Goal: Task Accomplishment & Management: Use online tool/utility

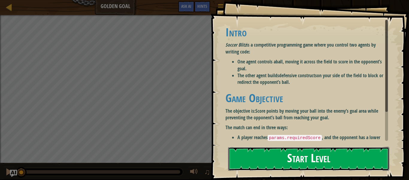
click at [264, 163] on button "Start Level" at bounding box center [308, 159] width 161 height 24
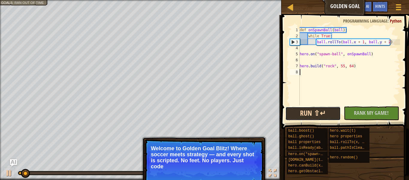
click at [332, 113] on button "Run ⇧↵" at bounding box center [313, 113] width 55 height 14
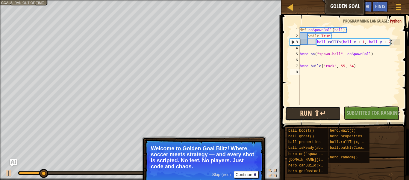
click at [325, 114] on button "Run ⇧↵" at bounding box center [313, 113] width 55 height 14
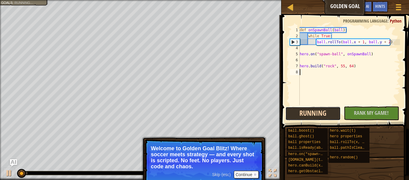
click at [324, 114] on button "Running" at bounding box center [313, 113] width 55 height 14
type textarea "r"
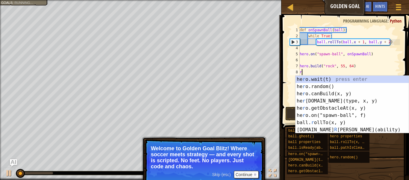
scroll to position [3, 0]
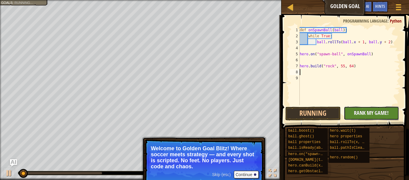
click at [353, 114] on button "No New Code to Rank Rank My Game! Submitting... Submitted for Ranking Failed to…" at bounding box center [371, 113] width 55 height 14
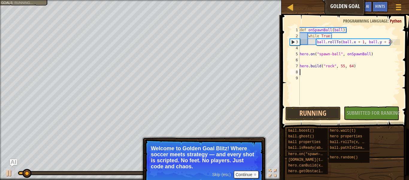
click at [223, 176] on span "Skip (esc)" at bounding box center [221, 174] width 19 height 5
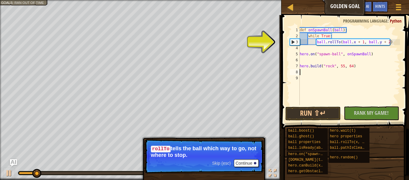
click at [293, 40] on div "3" at bounding box center [295, 42] width 10 height 6
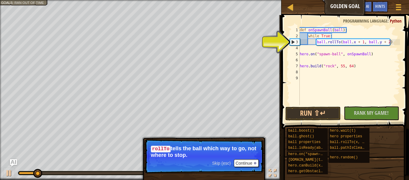
click at [293, 43] on div "3" at bounding box center [295, 42] width 10 height 6
type textarea "ball.rollTo(ball.x + 1, ball.y + 2)"
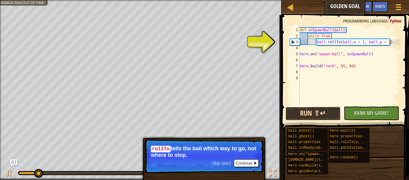
click at [324, 111] on button "Run ⇧↵" at bounding box center [313, 113] width 55 height 14
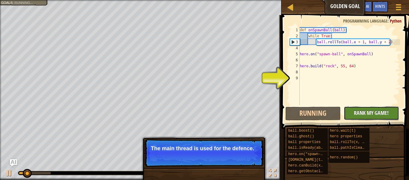
click at [361, 112] on span "Rank My Game!" at bounding box center [371, 112] width 35 height 7
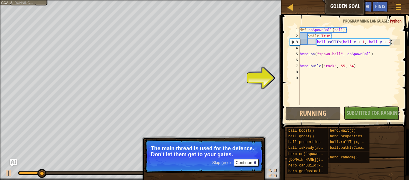
click at [336, 74] on div "def onSpawnBall ( ball ) : while True : ball . rollTo ( ball . x + 1 , ball . y…" at bounding box center [350, 72] width 102 height 90
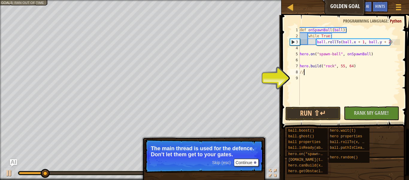
scroll to position [3, 0]
type textarea "/"
click at [225, 163] on span "Skip (esc)" at bounding box center [221, 162] width 19 height 5
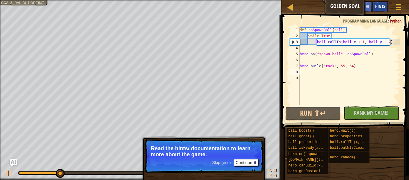
click at [384, 4] on span "Hints" at bounding box center [381, 6] width 10 height 6
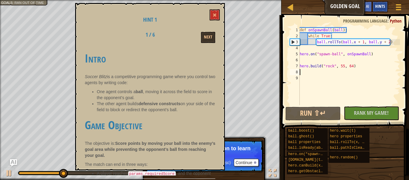
click at [381, 7] on span "Hints" at bounding box center [381, 6] width 10 height 6
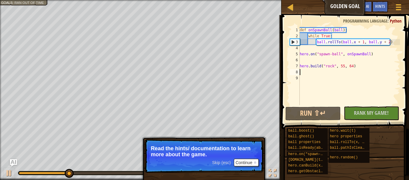
type textarea "j"
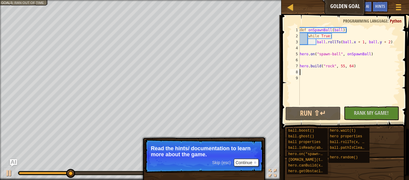
type textarea "h"
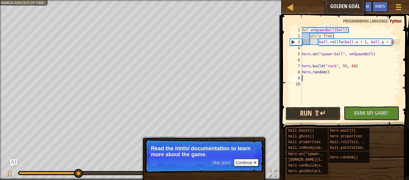
click at [334, 109] on button "Run ⇧↵" at bounding box center [313, 113] width 55 height 14
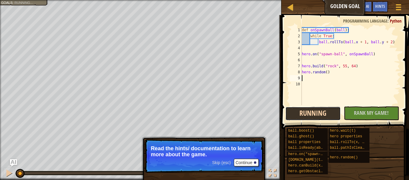
click at [327, 111] on button "Running" at bounding box center [313, 113] width 55 height 14
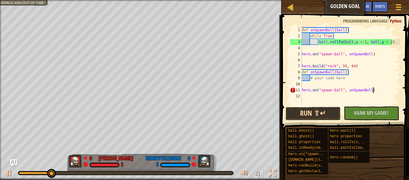
click at [317, 117] on button "Run ⇧↵" at bounding box center [313, 113] width 55 height 14
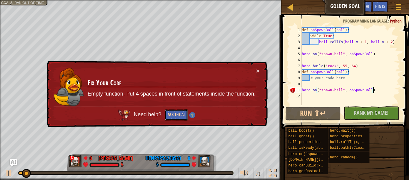
click at [173, 118] on button "Ask the AI" at bounding box center [176, 114] width 23 height 11
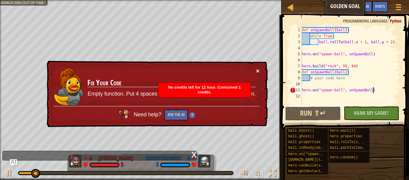
click at [258, 72] on button "×" at bounding box center [258, 70] width 4 height 6
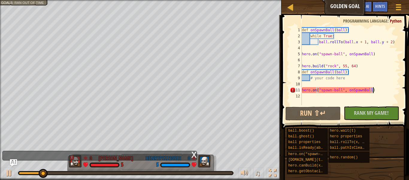
click at [317, 91] on div "def onSpawnBall ( ball ) : while True : ball . rollTo ( ball . x + 1 , ball . y…" at bounding box center [351, 72] width 100 height 90
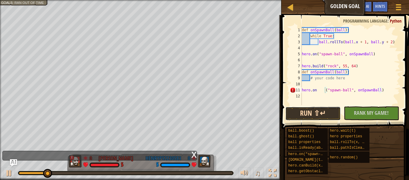
click at [339, 109] on button "Run ⇧↵" at bounding box center [313, 113] width 55 height 14
click at [327, 118] on button "Run ⇧↵" at bounding box center [313, 113] width 55 height 14
click at [337, 115] on button "Run ⇧↵" at bounding box center [313, 113] width 55 height 14
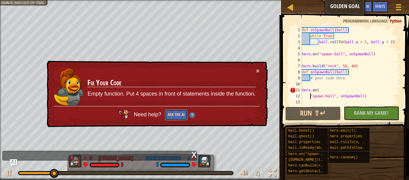
click at [182, 118] on button "Ask the AI" at bounding box center [176, 114] width 23 height 11
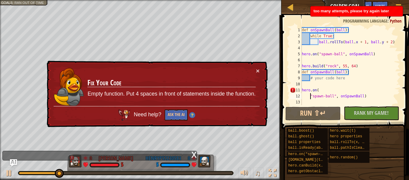
click at [260, 70] on div "× Fix Your Code Empty function. Put 4 spaces in front of statements inside the …" at bounding box center [157, 94] width 222 height 67
click at [365, 111] on span "Rank My Game!" at bounding box center [371, 112] width 35 height 7
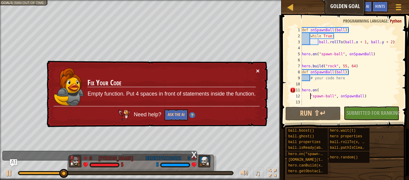
click at [259, 72] on button "×" at bounding box center [258, 70] width 4 height 6
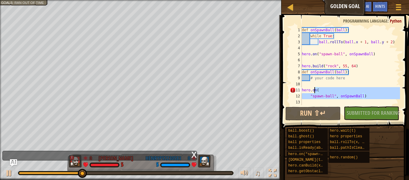
drag, startPoint x: 370, startPoint y: 99, endPoint x: 306, endPoint y: 88, distance: 65.0
click at [306, 88] on div "def onSpawnBall ( ball ) : while True : ball . rollTo ( ball . x + 1 , ball . y…" at bounding box center [351, 72] width 100 height 90
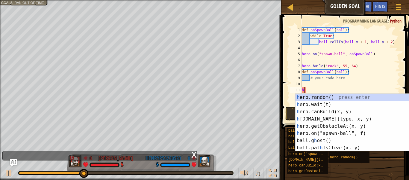
type textarea "h"
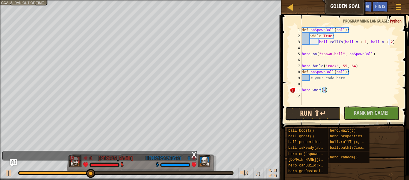
click at [333, 112] on button "Run ⇧↵" at bounding box center [313, 113] width 55 height 14
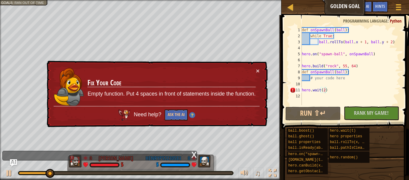
click at [110, 87] on h3 "Fix Your Code" at bounding box center [172, 83] width 168 height 8
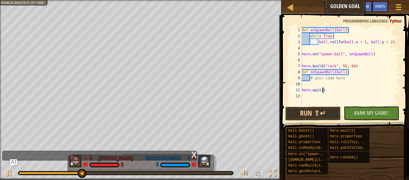
click at [320, 119] on button "Run ⇧↵" at bounding box center [313, 113] width 55 height 14
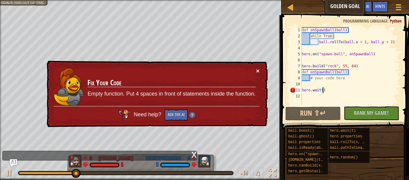
click at [257, 72] on button "×" at bounding box center [258, 70] width 4 height 6
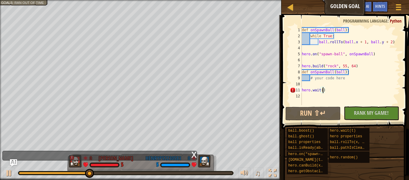
click at [333, 89] on div "def onSpawnBall ( ball ) : while True : ball . rollTo ( ball . x + 1 , ball . y…" at bounding box center [351, 72] width 100 height 90
click at [335, 92] on div "def onSpawnBall ( ball ) : while True : ball . rollTo ( ball . x + 1 , ball . y…" at bounding box center [351, 72] width 100 height 90
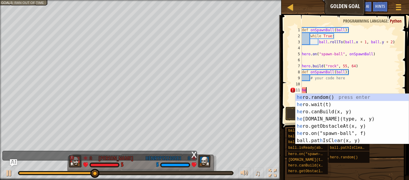
type textarea "h"
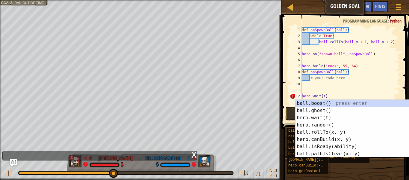
click at [382, 161] on div "ball.boost() ball.ghost() ball properties ball.isReady(ability) hero.on("spawn-…" at bounding box center [346, 150] width 118 height 47
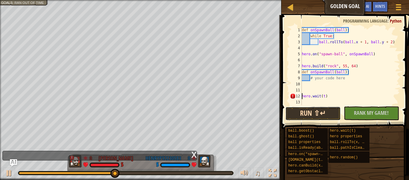
click at [328, 111] on button "Run ⇧↵" at bounding box center [313, 113] width 55 height 14
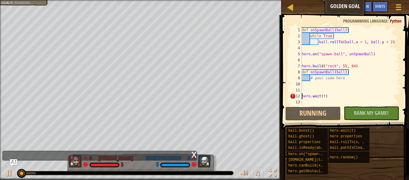
click at [130, 172] on div at bounding box center [125, 173] width 215 height 4
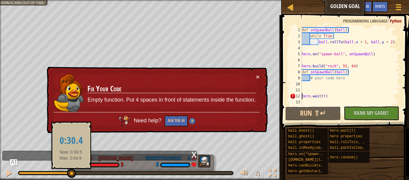
drag, startPoint x: 71, startPoint y: 173, endPoint x: 116, endPoint y: 176, distance: 45.3
click at [116, 174] on div at bounding box center [126, 172] width 214 height 2
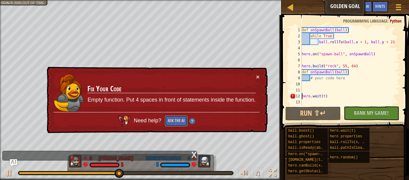
click at [182, 123] on button "Ask the AI" at bounding box center [176, 120] width 23 height 11
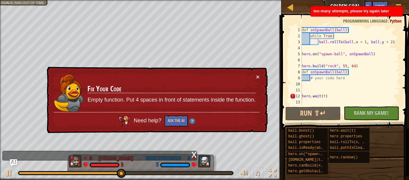
click at [195, 120] on img at bounding box center [192, 121] width 6 height 6
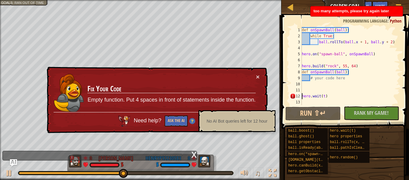
click at [263, 83] on div "× Fix Your Code Empty function. Put 4 spaces in front of statements inside the …" at bounding box center [157, 100] width 223 height 68
click at [262, 76] on div "× Fix Your Code Empty function. Put 4 spaces in front of statements inside the …" at bounding box center [156, 100] width 223 height 70
click at [260, 76] on div "× Fix Your Code Empty function. Put 4 spaces in front of statements inside the …" at bounding box center [157, 100] width 223 height 68
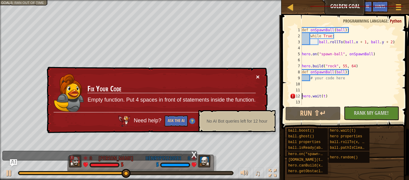
click at [260, 78] on button "×" at bounding box center [258, 76] width 4 height 6
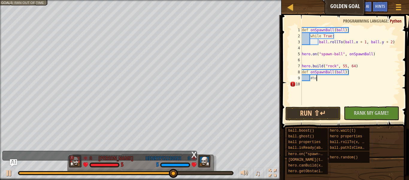
type textarea "#"
type textarea "h"
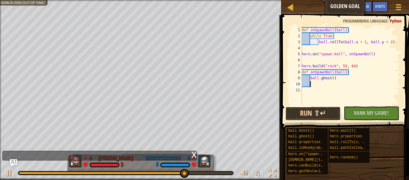
click at [331, 113] on button "Run ⇧↵" at bounding box center [313, 113] width 55 height 14
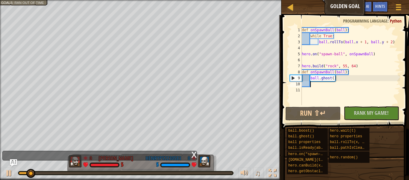
type textarea "h"
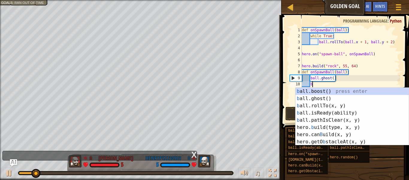
scroll to position [3, 1]
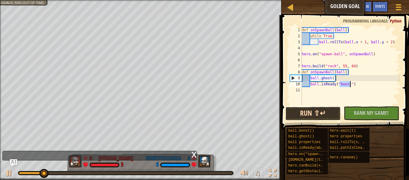
click at [332, 108] on button "Run ⇧↵" at bounding box center [313, 113] width 55 height 14
click at [185, 174] on div at bounding box center [110, 172] width 182 height 2
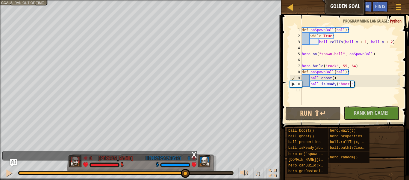
click at [215, 173] on div at bounding box center [126, 172] width 214 height 2
click at [319, 110] on button "Run ⇧↵" at bounding box center [313, 113] width 55 height 14
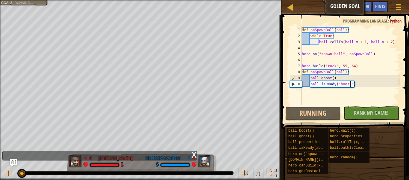
click at [291, 85] on div "10" at bounding box center [296, 84] width 12 height 6
type textarea "ball.isReady("boost")"
click at [356, 91] on div "def onSpawnBall ( ball ) : while True : ball . rollTo ( ball . x + 1 , ball . y…" at bounding box center [351, 72] width 100 height 90
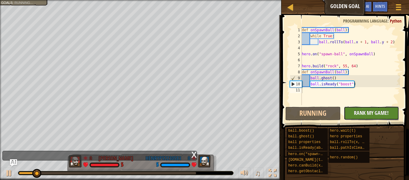
click at [373, 116] on button "No New Code to Rank Rank My Game! Submitting... Submitted for Ranking Failed to…" at bounding box center [371, 113] width 55 height 14
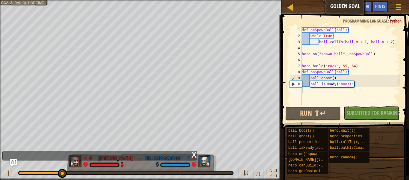
click at [359, 109] on div "No New Code to Rank Rank My Game! Submitting... Submitted for Ranking Failed to…" at bounding box center [368, 113] width 55 height 14
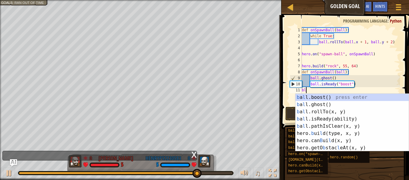
scroll to position [3, 1]
type textarea "b"
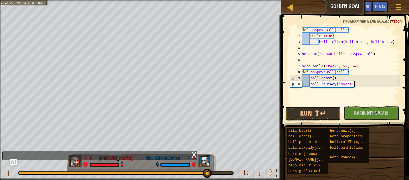
scroll to position [3, 0]
type textarea "ball.isReady("boost")"
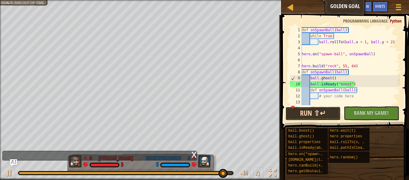
click at [326, 107] on button "Run ⇧↵" at bounding box center [313, 113] width 55 height 14
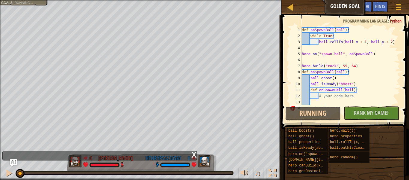
click at [323, 96] on div "def onSpawnBall ( ball ) : while True : ball . rollTo ( ball . x + 1 , ball . y…" at bounding box center [351, 72] width 100 height 90
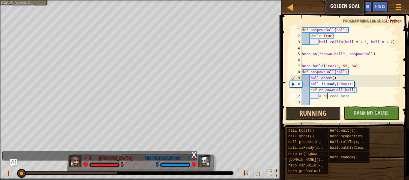
scroll to position [3, 4]
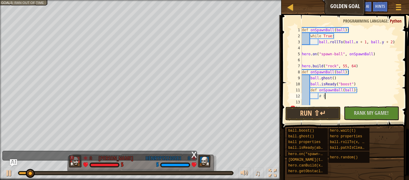
type textarea "#"
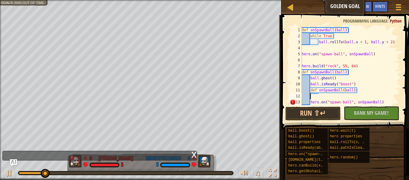
type textarea "hero.on("spawn-ball", onSpawnBall)"
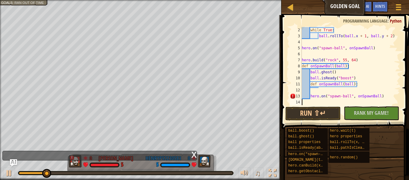
scroll to position [3, 0]
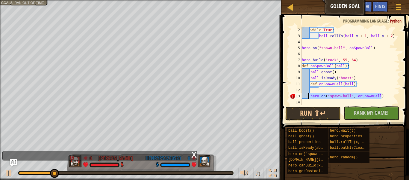
drag, startPoint x: 388, startPoint y: 97, endPoint x: 310, endPoint y: 97, distance: 78.2
click at [310, 97] on div "while True : ball . rollTo ( ball . x + 1 , ball . y + 2 ) hero . on ( "spawn-b…" at bounding box center [351, 72] width 100 height 90
type textarea "hero.on("spawn-ball", onSpawnBall)"
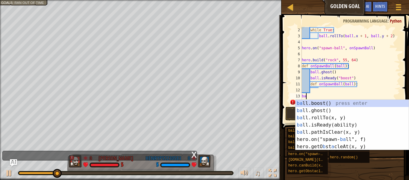
scroll to position [3, 0]
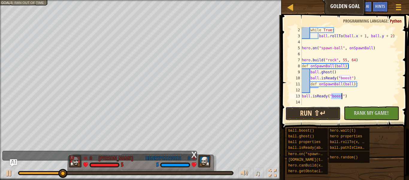
click at [310, 112] on button "Run ⇧↵" at bounding box center [313, 113] width 55 height 14
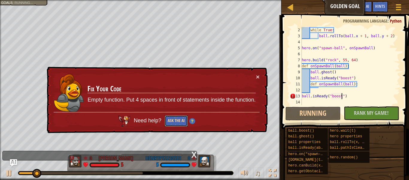
click at [176, 121] on button "Ask the AI" at bounding box center [176, 120] width 23 height 11
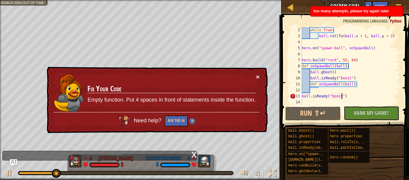
click at [259, 79] on button "×" at bounding box center [259, 78] width 4 height 6
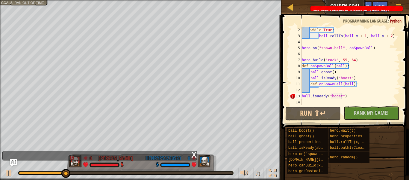
click at [344, 98] on div "while True : ball . rollTo ( ball . x + 1 , ball . y + 2 ) hero . on ( "spawn-b…" at bounding box center [351, 72] width 100 height 90
click at [346, 98] on div "while True : ball . rollTo ( ball . x + 1 , ball . y + 2 ) hero . on ( "spawn-b…" at bounding box center [351, 72] width 100 height 90
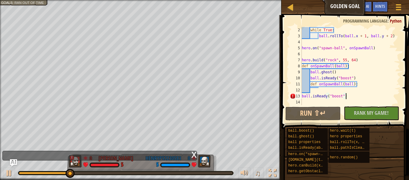
click at [344, 98] on div "while True : ball . rollTo ( ball . x + 1 , ball . y + 2 ) hero . on ( "spawn-b…" at bounding box center [351, 72] width 100 height 90
type textarea "ball.isReady("boost")"
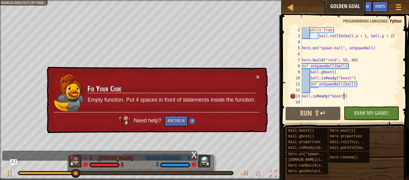
click at [352, 99] on div "while True : ball . rollTo ( ball . x + 1 , ball . y + 2 ) hero . on ( "spawn-b…" at bounding box center [351, 72] width 100 height 90
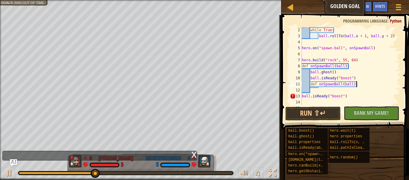
click at [372, 87] on div "while True : ball . rollTo ( ball . x + 1 , ball . y + 2 ) hero . on ( "spawn-b…" at bounding box center [351, 72] width 100 height 90
type textarea "def onSpawnBall(ball):"
click at [358, 100] on div "while True : ball . rollTo ( ball . x + 1 , ball . y + 2 ) hero . on ( "spawn-b…" at bounding box center [351, 72] width 100 height 90
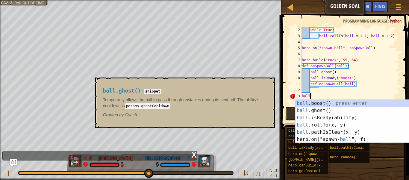
type textarea "b"
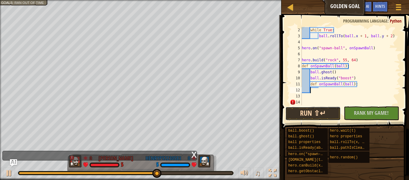
click at [324, 120] on button "Run ⇧↵" at bounding box center [313, 113] width 55 height 14
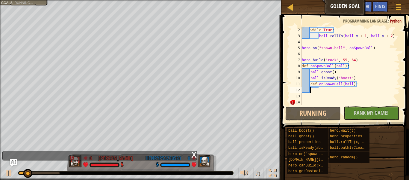
click at [316, 106] on span at bounding box center [346, 63] width 132 height 131
click at [312, 103] on div "while True : ball . rollTo ( ball . x + 1 , ball . y + 2 ) hero . on ( "spawn-b…" at bounding box center [351, 72] width 100 height 90
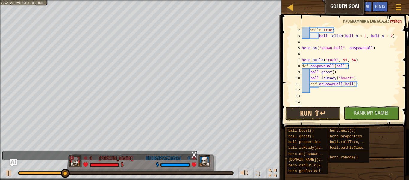
click at [317, 101] on div "while True : ball . rollTo ( ball . x + 1 , ball . y + 2 ) hero . on ( "spawn-b…" at bounding box center [351, 72] width 100 height 90
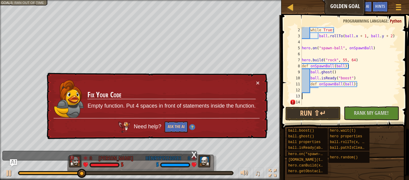
click at [316, 103] on div "while True : ball . rollTo ( ball . x + 1 , ball . y + 2 ) hero . on ( "spawn-b…" at bounding box center [351, 72] width 100 height 90
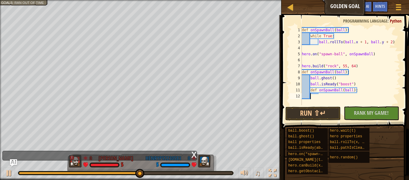
click at [356, 89] on div "def onSpawnBall ( ball ) : while True : ball . rollTo ( ball . x + 1 , ball . y…" at bounding box center [351, 72] width 100 height 90
type textarea "def onSpawnBall(ball):"
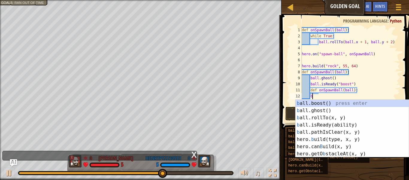
type textarea "b"
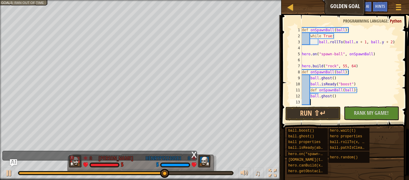
scroll to position [0, 0]
type textarea "b"
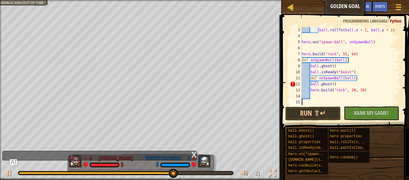
type textarea "h"
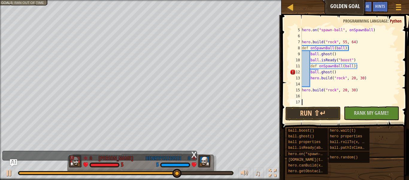
scroll to position [24, 0]
click at [341, 114] on div "No New Code to Rank Rank My Game! Submitting... Submitted for Ranking Failed to…" at bounding box center [368, 113] width 55 height 14
click at [330, 111] on button "Run ⇧↵" at bounding box center [313, 113] width 55 height 14
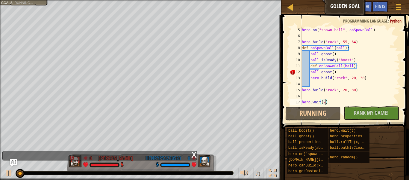
click at [335, 71] on div "hero . on ( "spawn-ball" , onSpawnBall ) hero . build ( "rock" , 55 , 64 ) def …" at bounding box center [351, 72] width 100 height 90
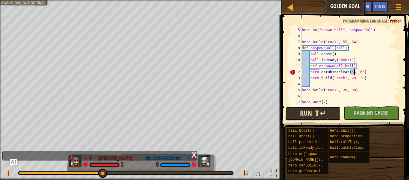
click at [298, 114] on button "Run ⇧↵" at bounding box center [313, 113] width 55 height 14
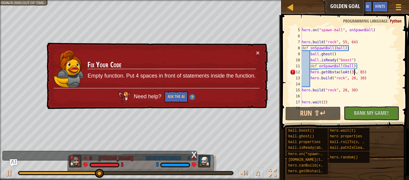
click at [260, 52] on div "× Fix Your Code Empty function. Put 4 spaces in front of statements inside the …" at bounding box center [157, 76] width 223 height 68
click at [255, 53] on td "Fix Your Code Empty function. Put 4 spaces in front of statements inside the fu…" at bounding box center [171, 68] width 169 height 39
click at [262, 53] on div "× Fix Your Code Empty function. Put 4 spaces in front of statements inside the …" at bounding box center [156, 76] width 223 height 70
click at [258, 52] on button "×" at bounding box center [258, 53] width 4 height 6
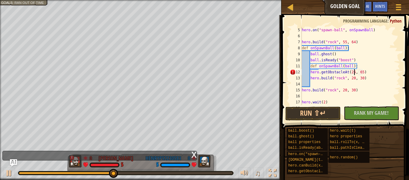
scroll to position [3, 7]
click at [370, 75] on div "hero . on ( "spawn-ball" , onSpawnBall ) hero . build ( "rock" , 55 , 64 ) def …" at bounding box center [351, 72] width 100 height 90
click at [366, 70] on div "hero . on ( "spawn-ball" , onSpawnBall ) hero . build ( "rock" , 55 , 64 ) def …" at bounding box center [351, 72] width 100 height 90
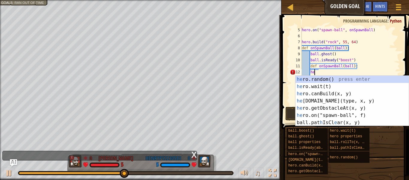
type textarea "h"
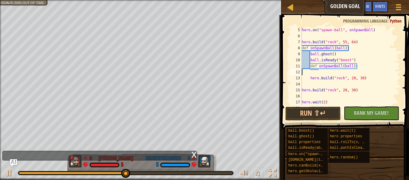
scroll to position [3, 0]
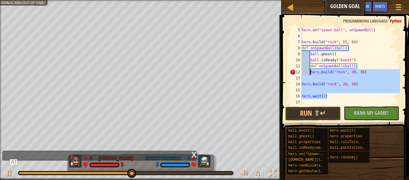
drag, startPoint x: 338, startPoint y: 98, endPoint x: 310, endPoint y: 73, distance: 37.3
click at [310, 73] on div "hero . on ( "spawn-ball" , onSpawnBall ) hero . build ( "rock" , 55 , 64 ) def …" at bounding box center [351, 72] width 100 height 90
type textarea "[DOMAIN_NAME]("rock", 20, 30)"
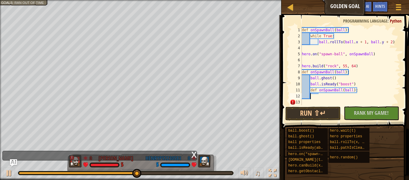
click at [309, 102] on div "def onSpawnBall ( ball ) : while True : ball . rollTo ( ball . x + 1 , ball . y…" at bounding box center [351, 72] width 100 height 90
click at [373, 9] on div "Hints" at bounding box center [381, 6] width 16 height 11
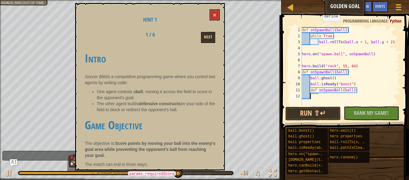
click at [209, 13] on div "Hint 1 1 / 6 Next Intro Soccer Blitz is a competitive programming game where yo…" at bounding box center [150, 86] width 150 height 167
click at [212, 13] on button at bounding box center [215, 14] width 10 height 11
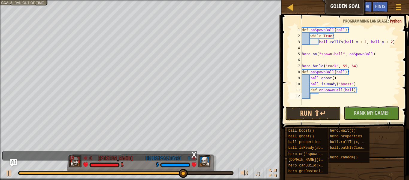
click at [335, 95] on div "def onSpawnBall ( ball ) : while True : ball . rollTo ( ball . x + 1 , ball . y…" at bounding box center [351, 72] width 100 height 90
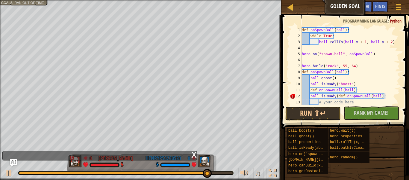
scroll to position [0, 0]
click at [314, 102] on div "def onSpawnBall ( ball ) : while True : ball . rollTo ( ball . x + 1 , ball . y…" at bounding box center [351, 72] width 100 height 90
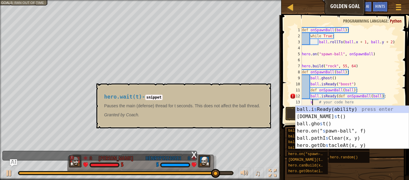
scroll to position [3, 2]
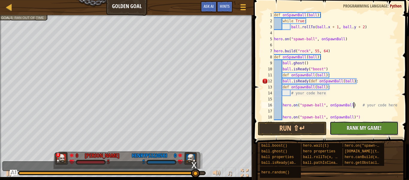
click at [352, 129] on span "Rank My Game!" at bounding box center [364, 127] width 35 height 7
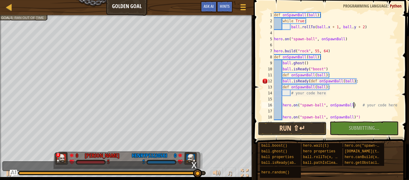
click at [314, 126] on button "Run ⇧↵" at bounding box center [292, 128] width 69 height 14
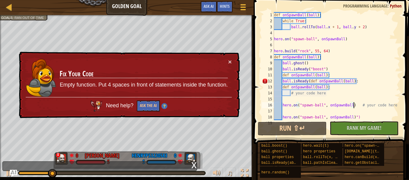
click at [133, 167] on div "x" at bounding box center [99, 166] width 195 height 10
click at [227, 58] on td "Fix Your Code Empty function. Put 4 spaces in front of statements inside the fu…" at bounding box center [143, 77] width 169 height 41
click at [229, 61] on button "×" at bounding box center [230, 60] width 4 height 6
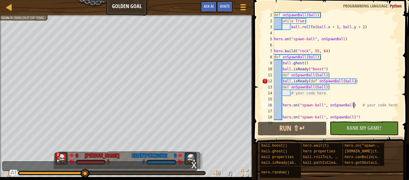
click at [363, 79] on div "def onSpawnBall ( ball ) : while True : ball . rollTo ( ball . x + 1 , ball . y…" at bounding box center [336, 72] width 127 height 120
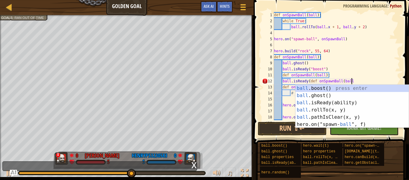
scroll to position [3, 11]
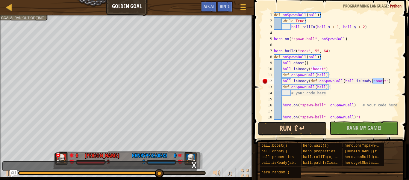
click at [294, 125] on button "Run ⇧↵" at bounding box center [292, 128] width 69 height 14
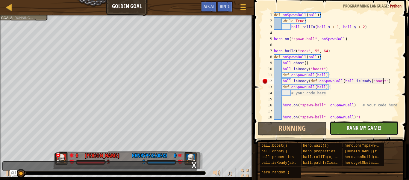
click at [342, 128] on button "No New Code to Rank Rank My Game! Submitting... Submitted for Ranking Failed to…" at bounding box center [364, 128] width 69 height 14
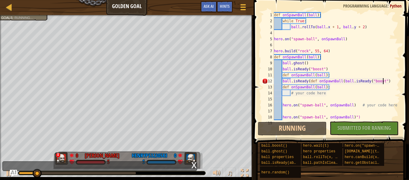
click at [387, 82] on div "def onSpawnBall ( ball ) : while True : ball . rollTo ( ball . x + 1 , ball . y…" at bounding box center [336, 72] width 127 height 120
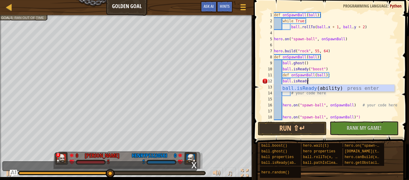
scroll to position [3, 4]
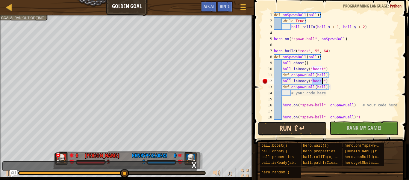
click at [307, 131] on button "Run ⇧↵" at bounding box center [292, 128] width 69 height 14
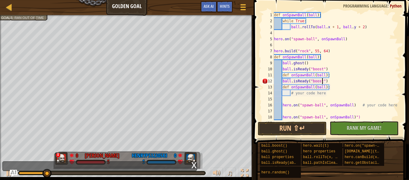
scroll to position [3, 7]
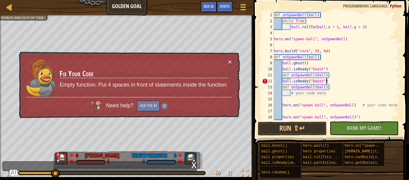
click at [332, 83] on div "def onSpawnBall ( ball ) : while True : ball . rollTo ( ball . x + 1 , ball . y…" at bounding box center [336, 72] width 127 height 120
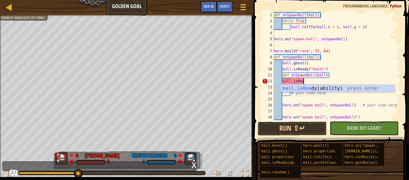
scroll to position [3, 3]
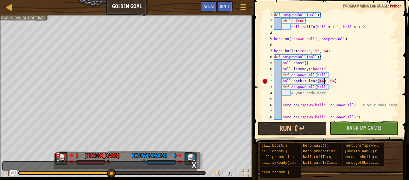
type textarea "ball.pathIsClear(140, 64)"
click at [319, 121] on div "Run ⇧↵ No New Code to Rank Rank My Game! Submitting... Submitted for Ranking Fa…" at bounding box center [330, 128] width 144 height 14
click at [321, 126] on button "Run ⇧↵" at bounding box center [292, 128] width 69 height 14
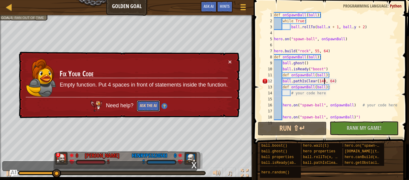
click at [159, 105] on button "Ask the AI" at bounding box center [148, 105] width 23 height 11
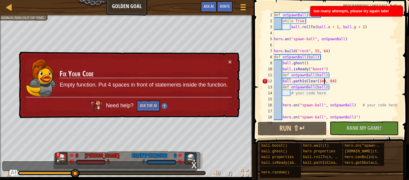
click at [232, 59] on div "× Fix Your Code Empty function. Put 4 spaces in front of statements inside the …" at bounding box center [128, 85] width 223 height 70
click at [232, 59] on div "× Fix Your Code Empty function. Put 4 spaces in front of statements inside the …" at bounding box center [128, 84] width 223 height 70
click at [232, 62] on div "× Fix Your Code Empty function. Put 4 spaces in front of statements inside the …" at bounding box center [129, 85] width 223 height 68
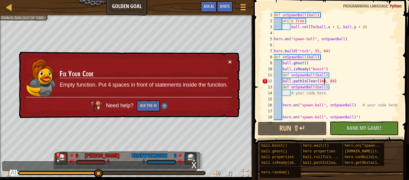
click at [230, 62] on button "×" at bounding box center [231, 63] width 4 height 6
